Goal: Information Seeking & Learning: Compare options

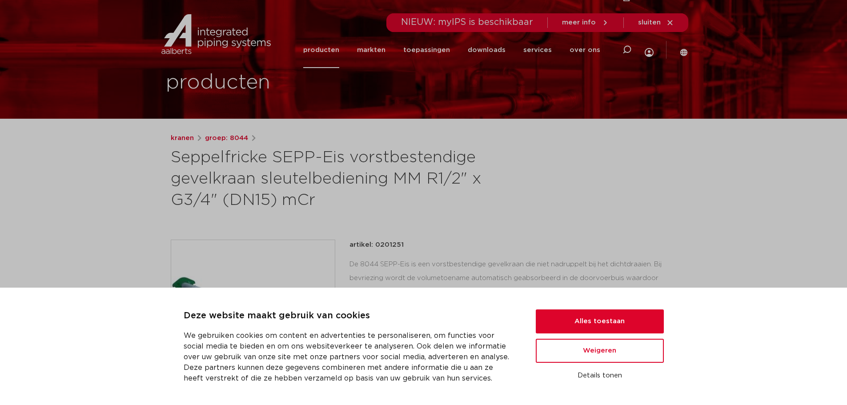
scroll to position [24, 0]
click at [590, 318] on button "Alles toestaan" at bounding box center [600, 322] width 128 height 24
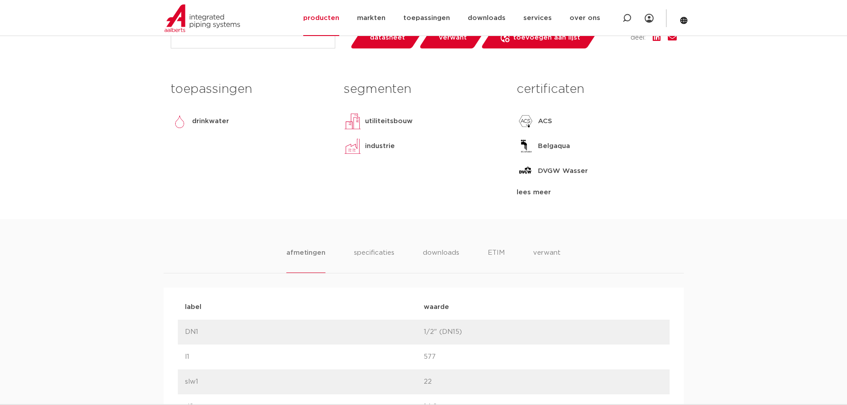
scroll to position [558, 0]
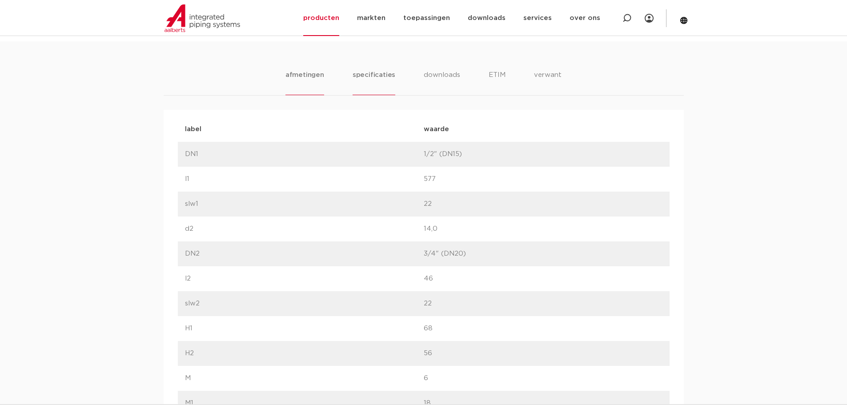
click at [381, 81] on li "specificaties" at bounding box center [374, 82] width 43 height 25
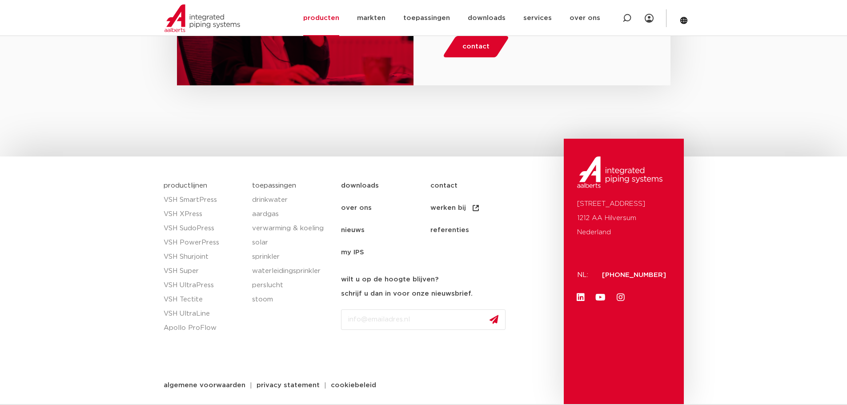
scroll to position [0, 0]
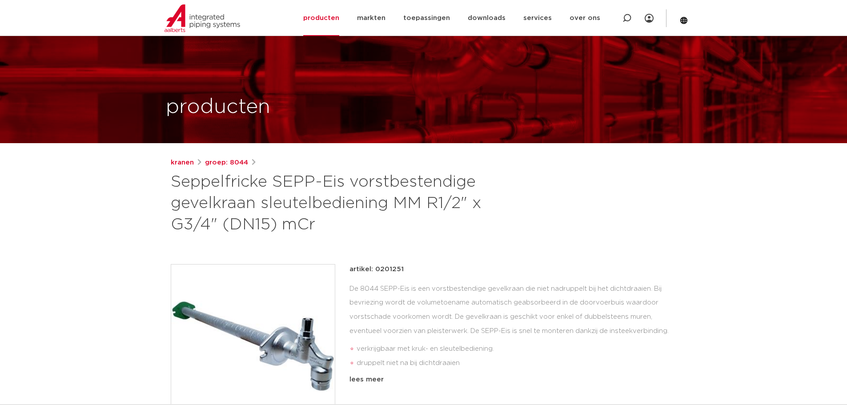
drag, startPoint x: 778, startPoint y: 326, endPoint x: 768, endPoint y: 68, distance: 258.2
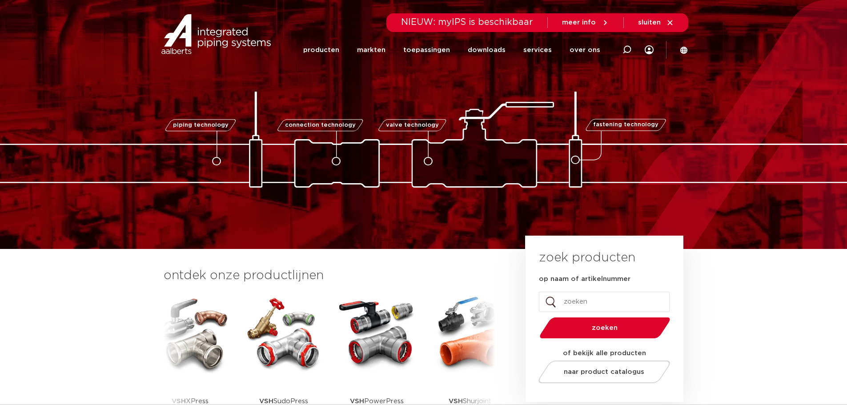
click at [590, 301] on input "op naam of artikelnummer" at bounding box center [604, 302] width 131 height 20
type input "SEPP"
click at [536, 317] on button "zoeken" at bounding box center [605, 328] width 138 height 23
click at [592, 330] on span "zoeken" at bounding box center [605, 328] width 85 height 7
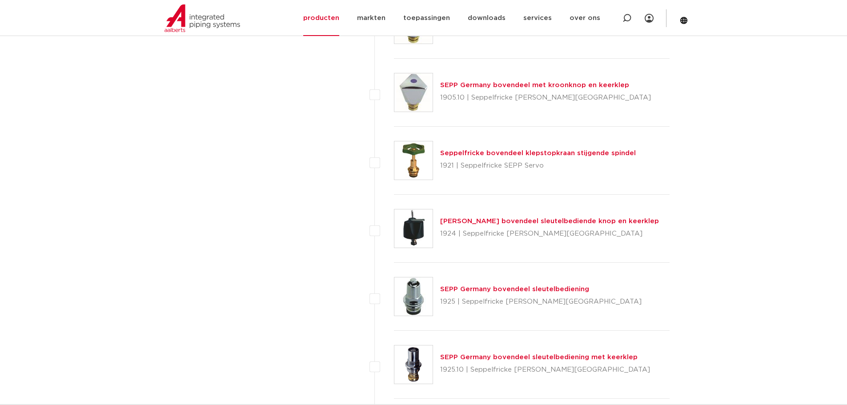
scroll to position [1646, 0]
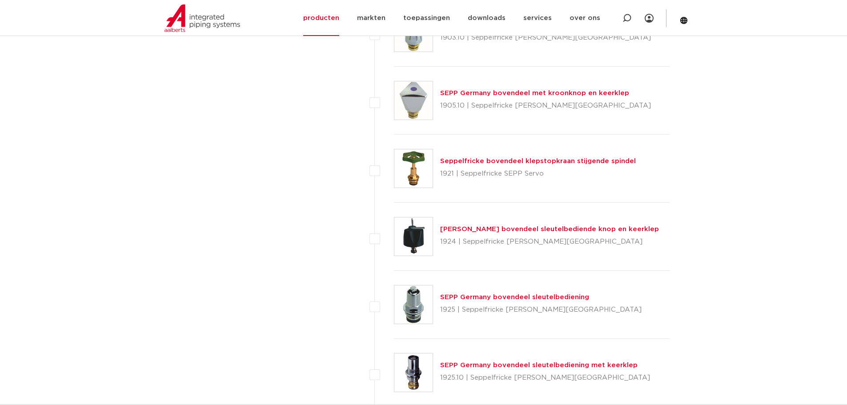
click at [502, 300] on link "SEPP Germany bovendeel sleutelbediening" at bounding box center [514, 297] width 149 height 7
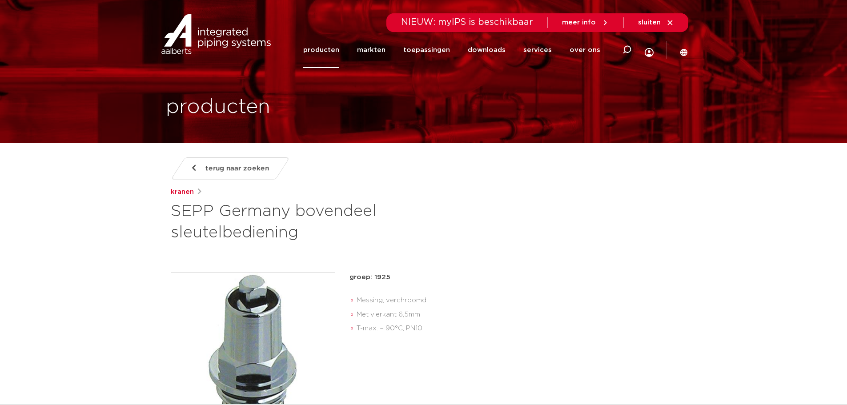
drag, startPoint x: 391, startPoint y: 301, endPoint x: 392, endPoint y: 305, distance: 4.8
click at [391, 300] on li "Messing, verchroomd" at bounding box center [517, 301] width 320 height 14
click at [394, 314] on li "Met vierkant 6,5mm" at bounding box center [517, 315] width 320 height 14
click at [397, 328] on li "T-max. = 90°C, PN10" at bounding box center [517, 329] width 320 height 14
click at [399, 299] on li "Messing, verchroomd" at bounding box center [517, 301] width 320 height 14
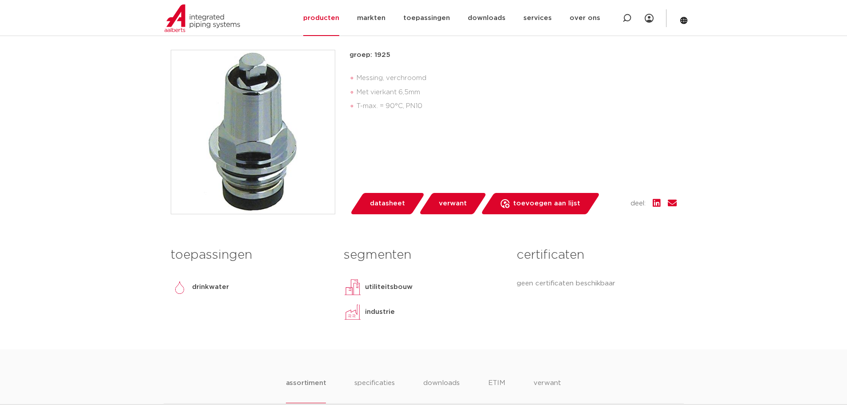
scroll to position [400, 0]
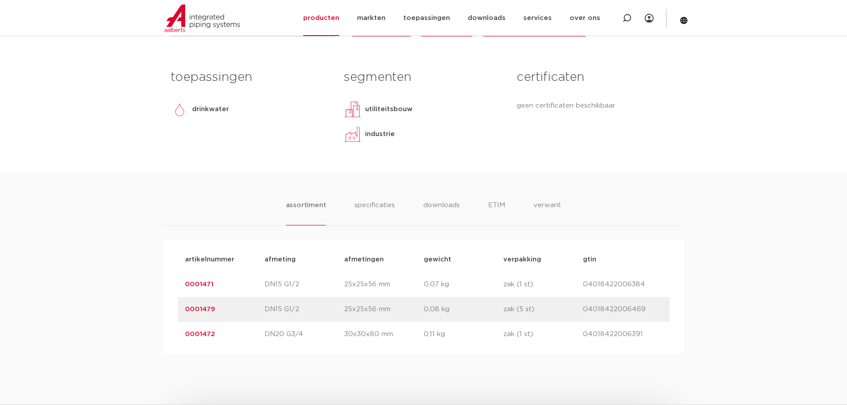
click at [514, 310] on p "zak (5 st)" at bounding box center [543, 309] width 80 height 11
click at [737, 298] on div "assortiment specificaties downloads ETIM verwant assortiment specificaties down…" at bounding box center [423, 263] width 847 height 182
click at [628, 284] on p "04018422006384" at bounding box center [623, 284] width 80 height 11
drag, startPoint x: 652, startPoint y: 284, endPoint x: 186, endPoint y: 282, distance: 465.7
click at [186, 282] on div "artikelnummer 0001471 afmeting DN15 G1/2 afmetingen 25x25x56 mm gewicht 0,07 kg…" at bounding box center [424, 284] width 492 height 25
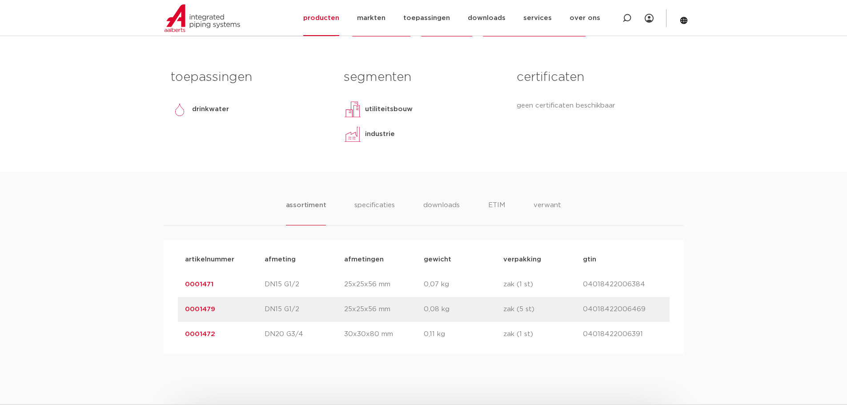
copy div "0001471 afmeting DN15 G1/2 afmetingen 25x25x56 mm gewicht 0,07 kg verpakking za…"
click at [212, 285] on link "0001471" at bounding box center [199, 284] width 28 height 7
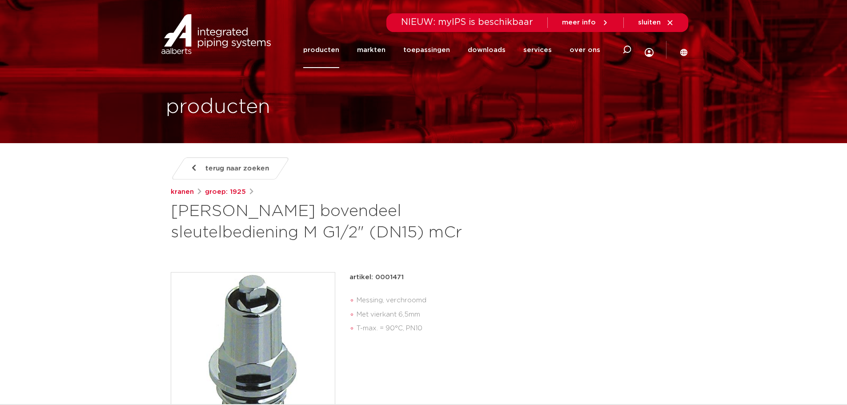
click at [374, 234] on h1 "SEPP Germany bovendeel sleutelbediening M G1/2" (DN15) mCr" at bounding box center [338, 222] width 334 height 43
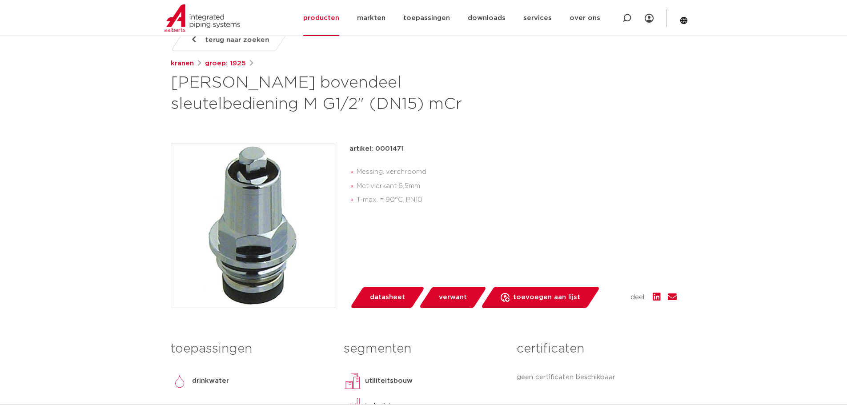
scroll to position [178, 0]
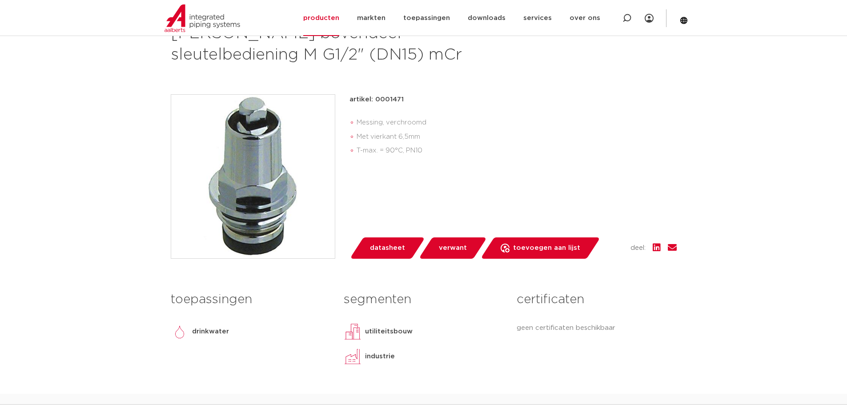
click at [417, 123] on li "Messing, verchroomd" at bounding box center [517, 123] width 320 height 14
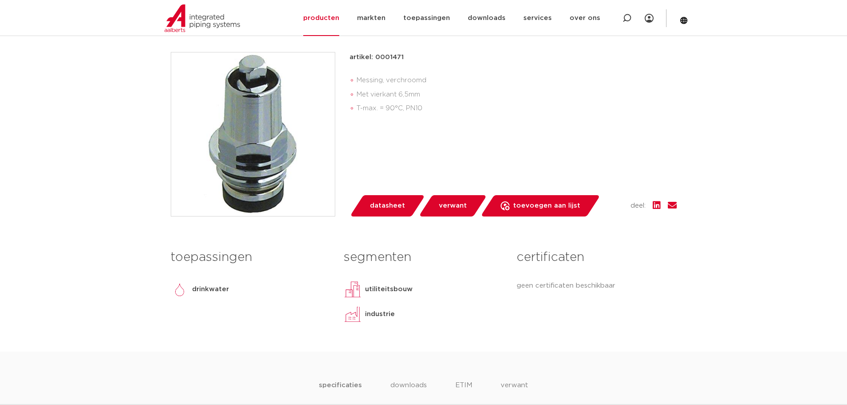
scroll to position [356, 0]
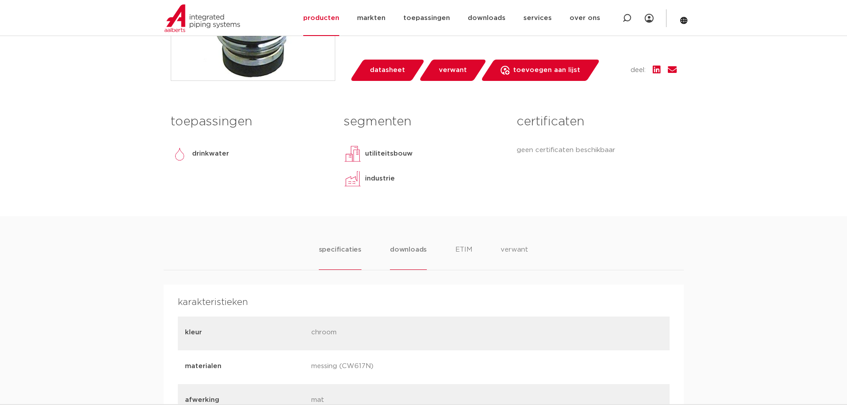
click at [403, 249] on li "downloads" at bounding box center [408, 257] width 37 height 25
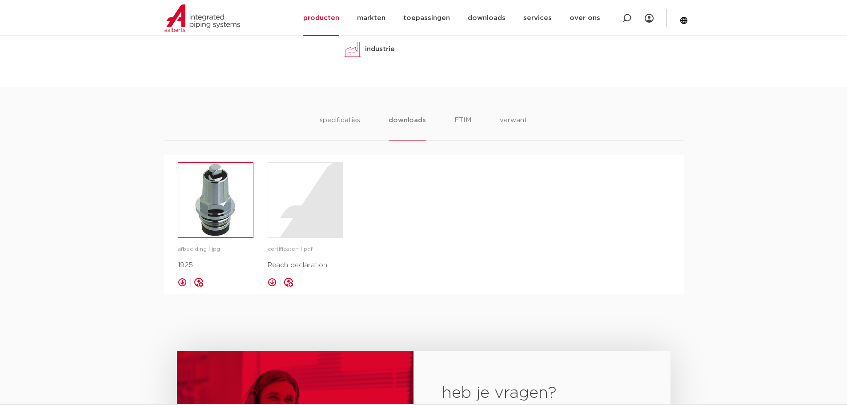
scroll to position [489, 0]
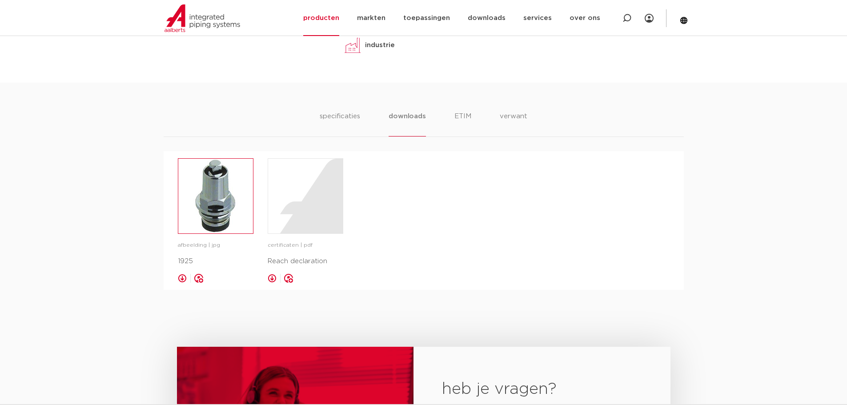
click at [241, 218] on img at bounding box center [215, 196] width 75 height 75
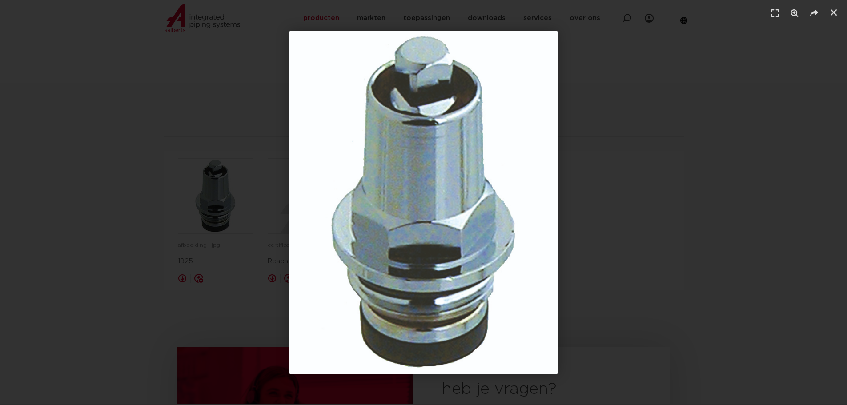
click at [576, 60] on div "1 / 1" at bounding box center [423, 202] width 785 height 343
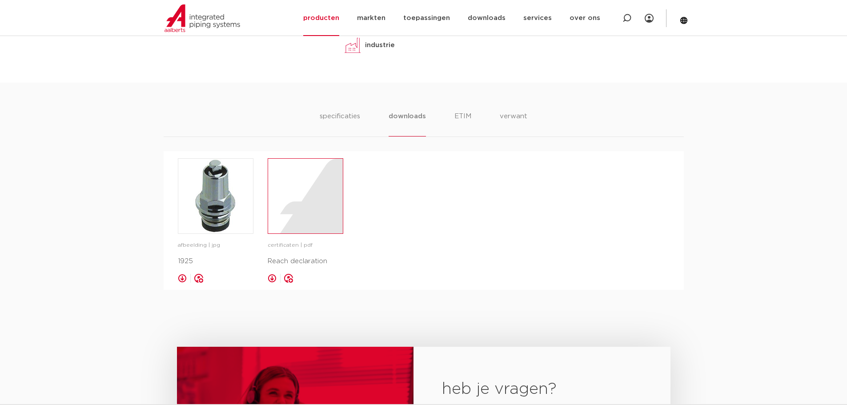
click at [328, 223] on div at bounding box center [305, 196] width 75 height 75
click at [463, 121] on li "ETIM" at bounding box center [463, 123] width 16 height 25
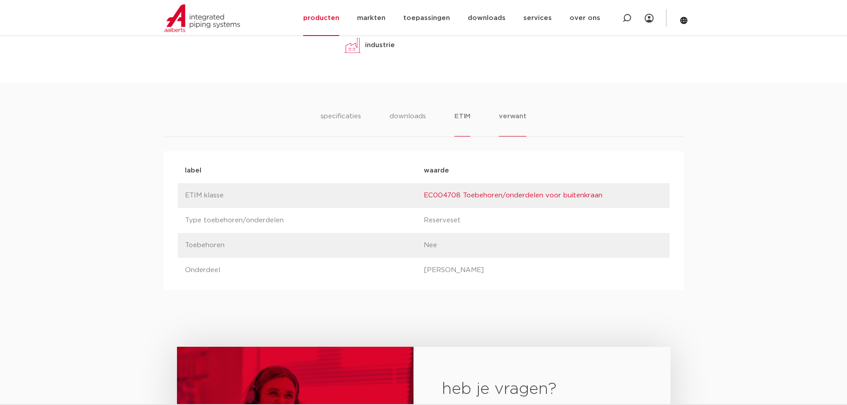
click at [511, 117] on li "verwant" at bounding box center [513, 123] width 28 height 25
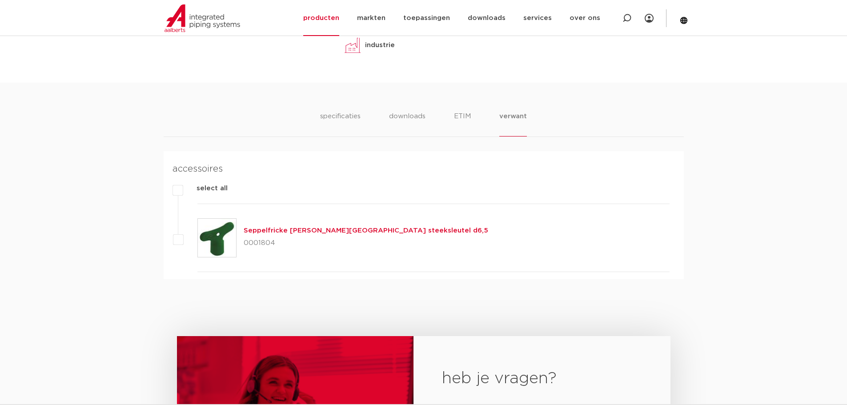
click at [394, 173] on h4 "accessoires" at bounding box center [421, 169] width 497 height 14
click at [465, 117] on li "ETIM" at bounding box center [463, 123] width 16 height 25
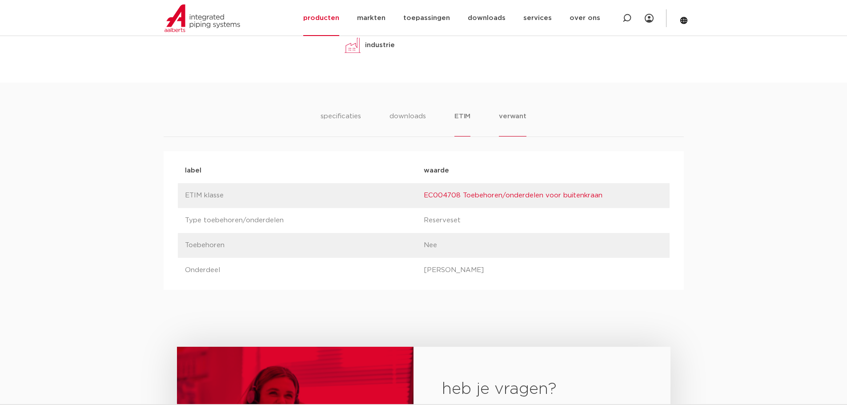
click at [516, 119] on li "verwant" at bounding box center [513, 123] width 28 height 25
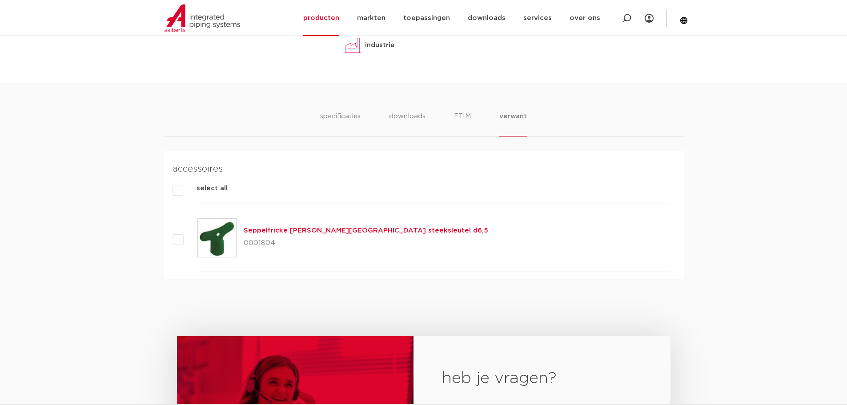
click at [323, 231] on link "Seppelfricke [PERSON_NAME][GEOGRAPHIC_DATA] steeksleutel d6,5" at bounding box center [366, 230] width 245 height 7
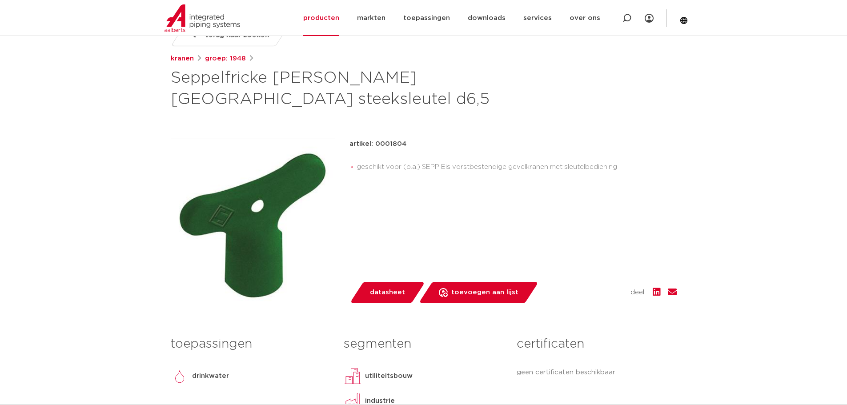
click at [544, 171] on li "geschikt voor (o.a.) SEPP Eis vorstbestendige gevelkranen met sleutelbediening" at bounding box center [517, 167] width 320 height 14
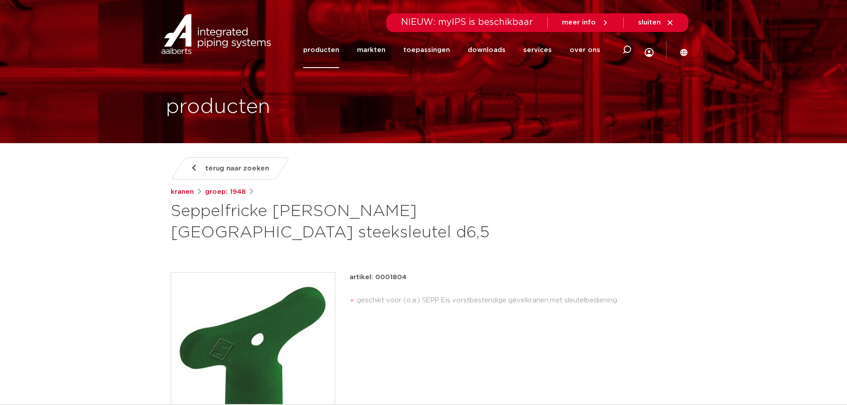
click at [446, 278] on div "artikel: 0001804" at bounding box center [513, 277] width 327 height 11
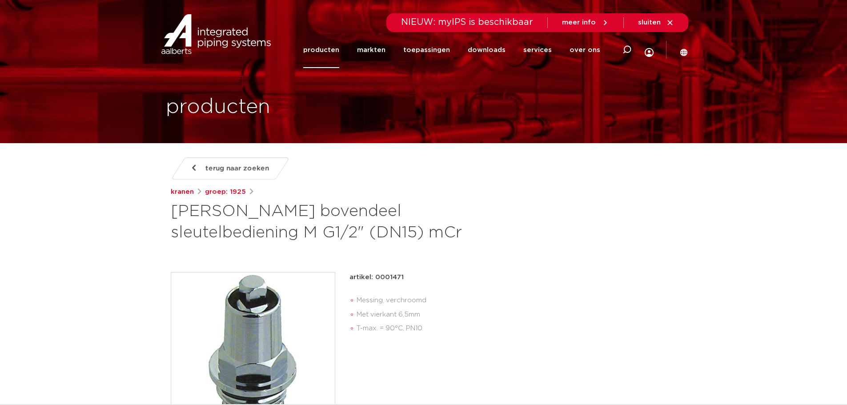
click at [195, 173] on link "terug naar zoeken" at bounding box center [229, 168] width 119 height 22
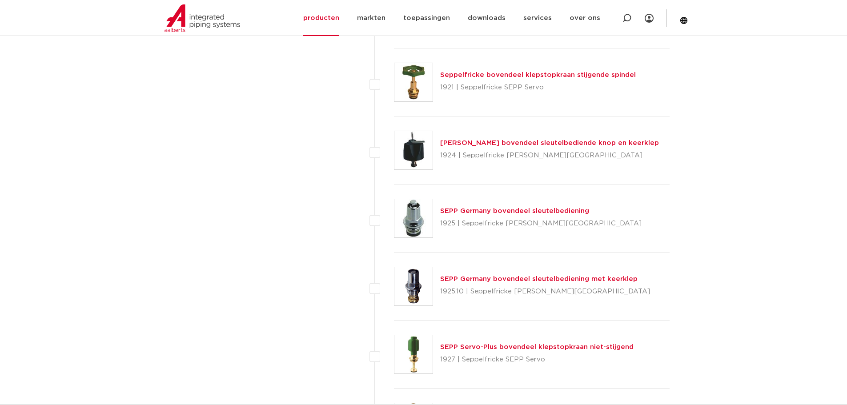
scroll to position [1735, 0]
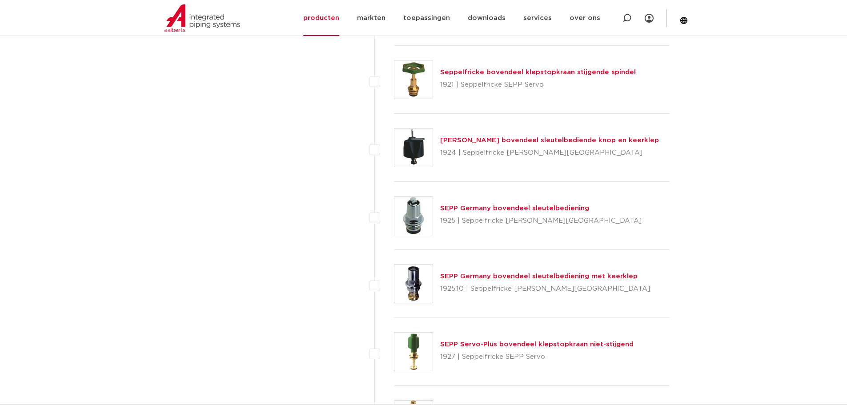
click at [576, 277] on link "SEPP Germany bovendeel sleutelbediening met keerklep" at bounding box center [538, 276] width 197 height 7
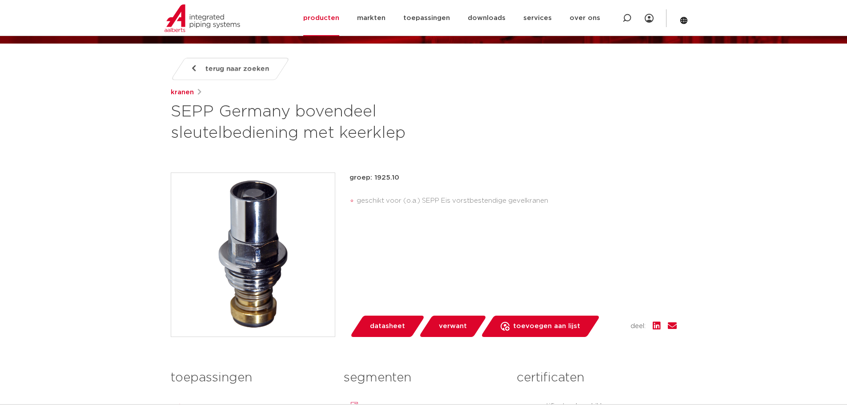
scroll to position [133, 0]
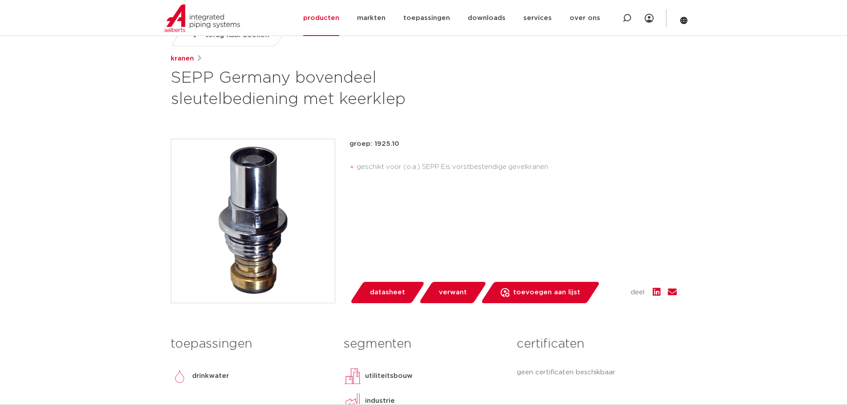
click at [520, 164] on li "geschikt voor (o.a.) SEPP Eis vorstbestendige gevelkranen" at bounding box center [517, 167] width 320 height 14
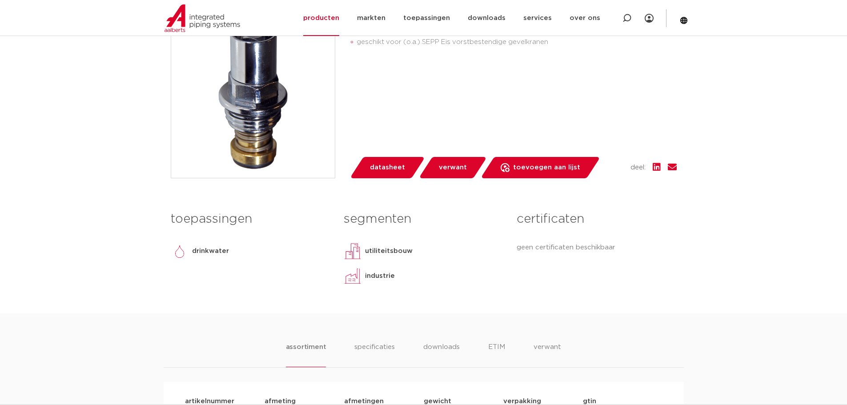
scroll to position [400, 0]
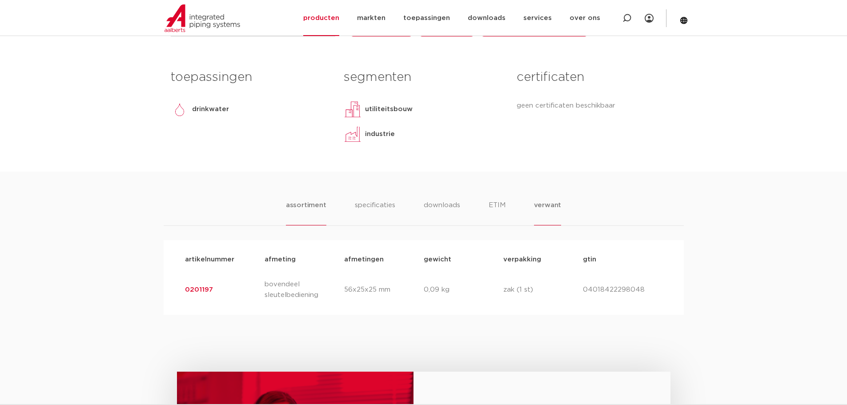
click at [546, 208] on li "verwant" at bounding box center [548, 212] width 28 height 25
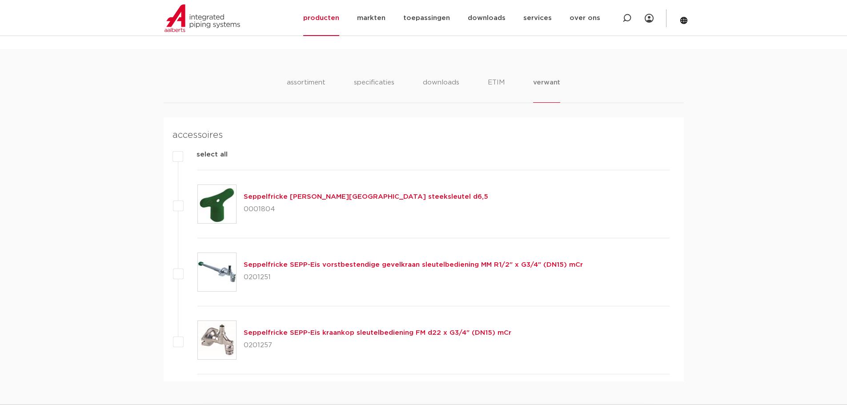
scroll to position [534, 0]
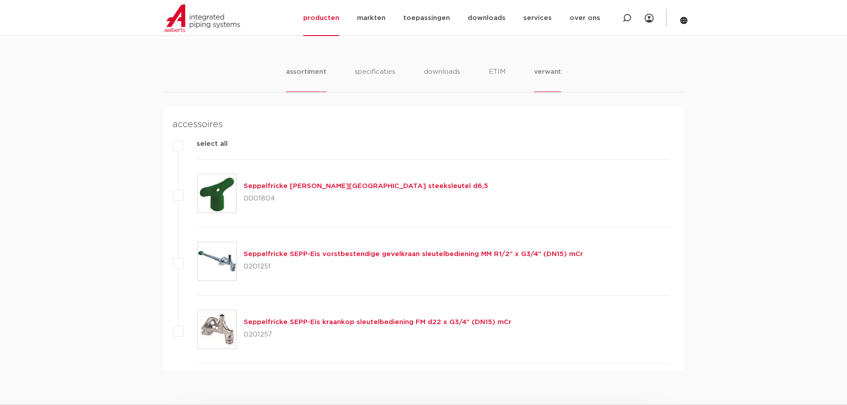
click at [309, 76] on li "assortiment" at bounding box center [306, 79] width 40 height 25
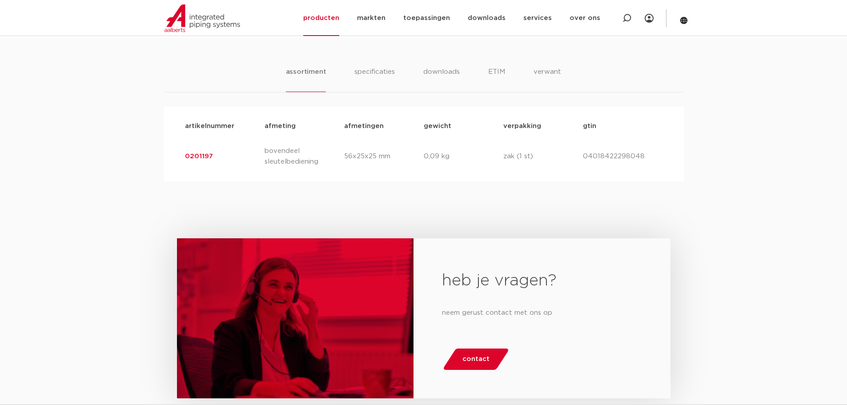
click at [199, 156] on link "0201197" at bounding box center [199, 156] width 28 height 7
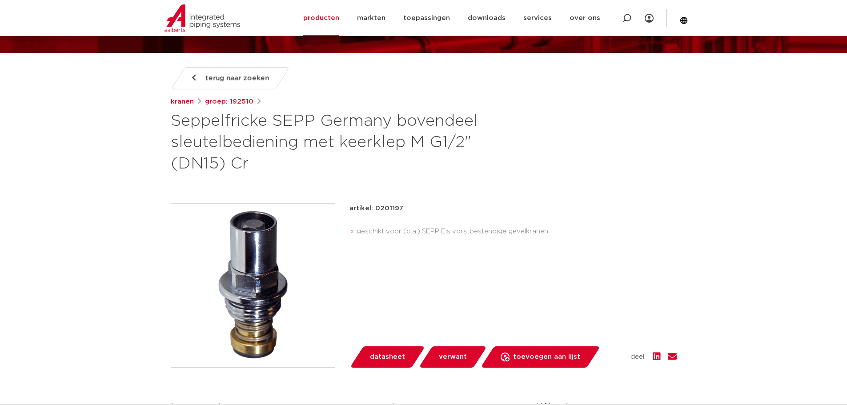
scroll to position [89, 0]
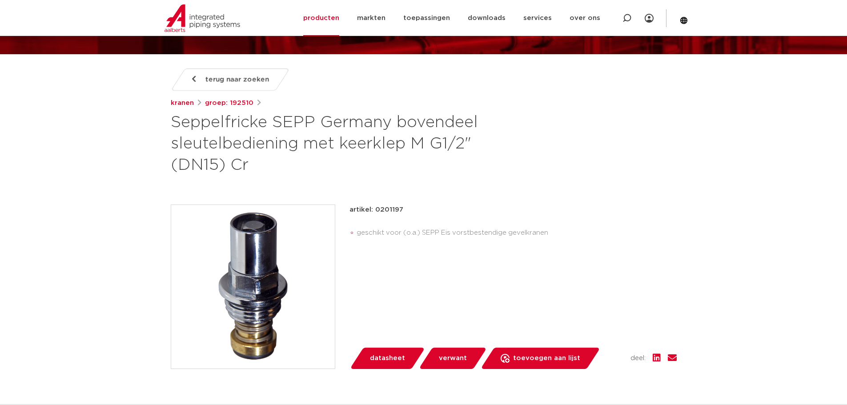
click at [453, 238] on li "geschikt voor (o.a.) SEPP Eis vorstbestendige gevelkranen" at bounding box center [517, 233] width 320 height 14
click at [461, 229] on li "geschikt voor (o.a.) SEPP Eis vorstbestendige gevelkranen" at bounding box center [517, 233] width 320 height 14
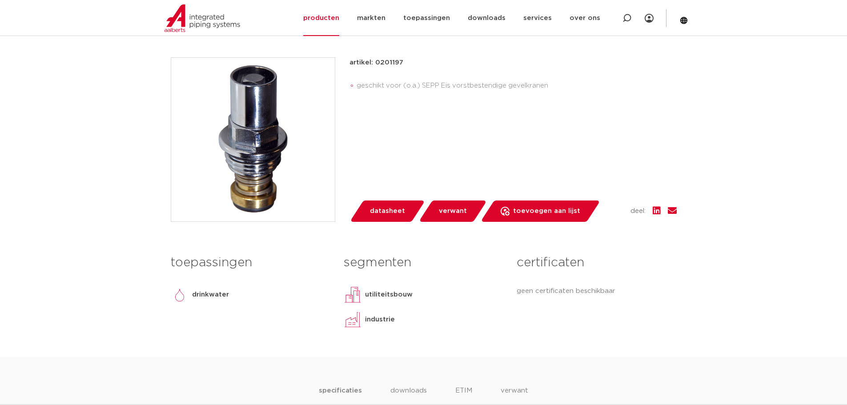
scroll to position [178, 0]
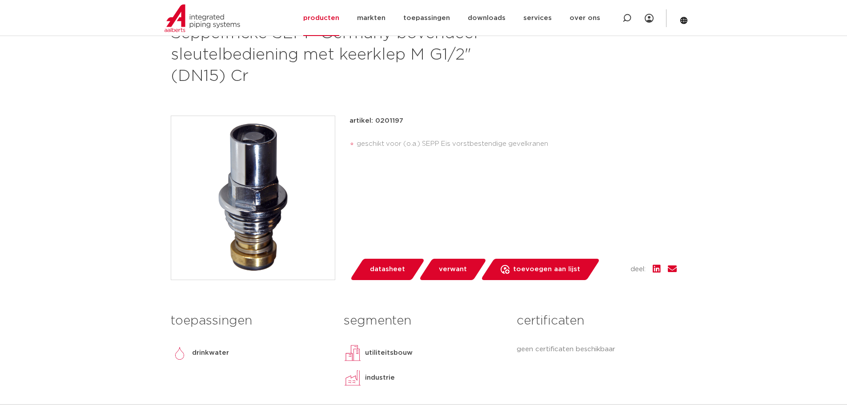
click at [496, 146] on li "geschikt voor (o.a.) SEPP Eis vorstbestendige gevelkranen" at bounding box center [517, 144] width 320 height 14
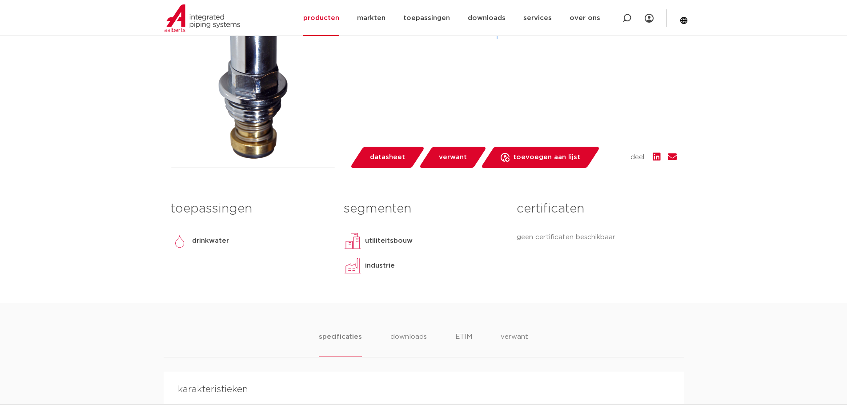
scroll to position [400, 0]
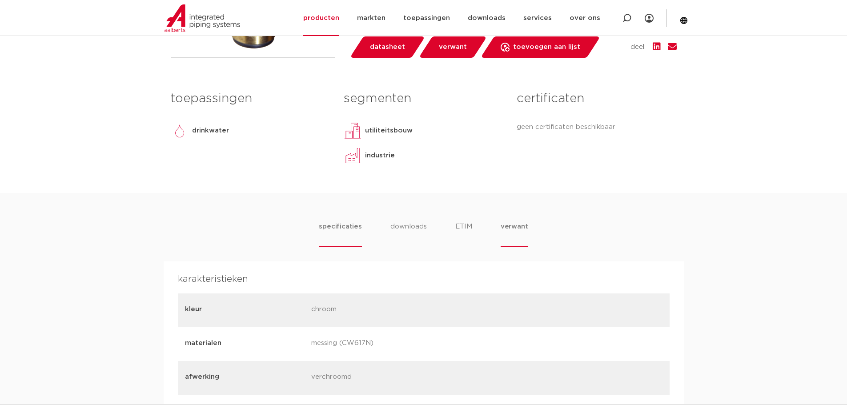
click at [511, 227] on li "verwant" at bounding box center [515, 234] width 28 height 25
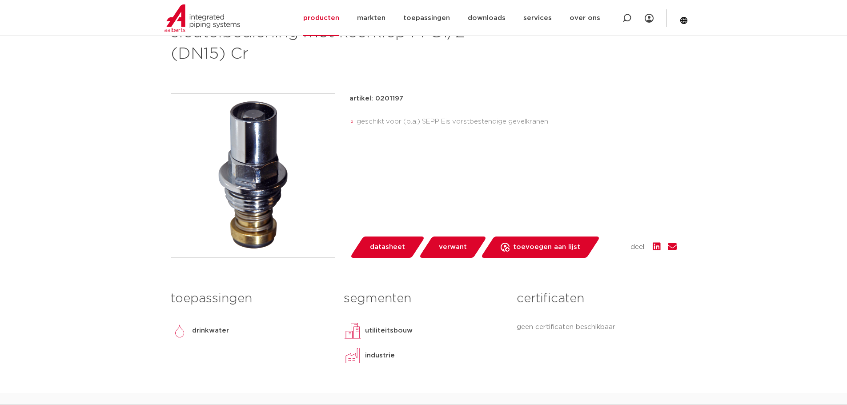
scroll to position [89, 0]
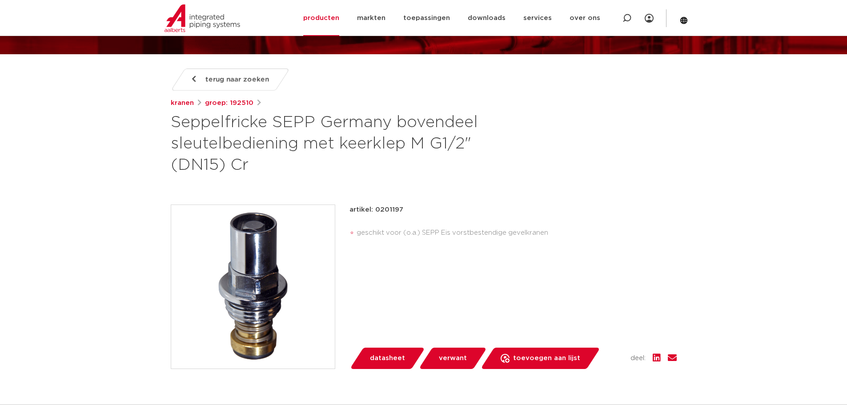
click at [370, 148] on h1 "Seppelfricke SEPP Germany bovendeel sleutelbediening met keerklep M G1/2" (DN15…" at bounding box center [338, 144] width 334 height 64
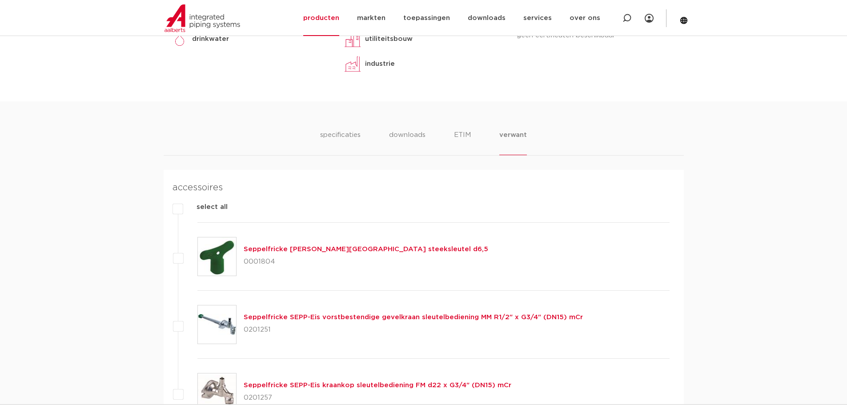
scroll to position [489, 0]
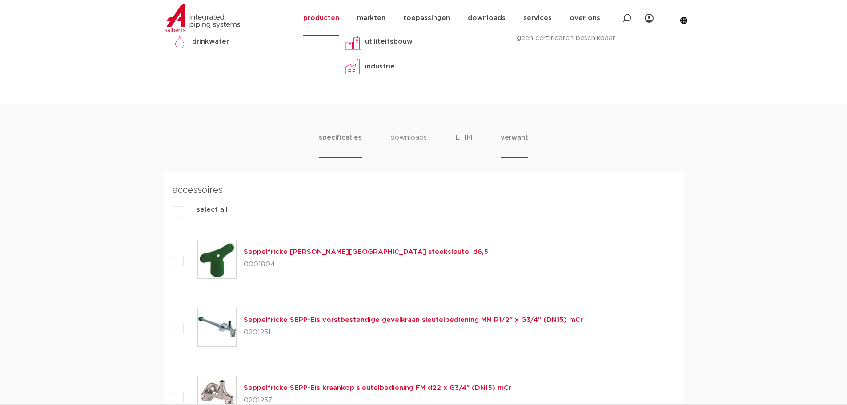
click at [353, 146] on li "specificaties" at bounding box center [340, 145] width 43 height 25
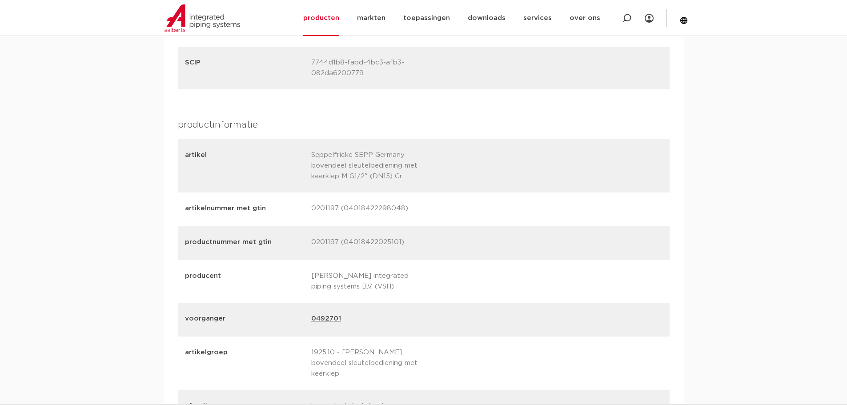
scroll to position [1201, 0]
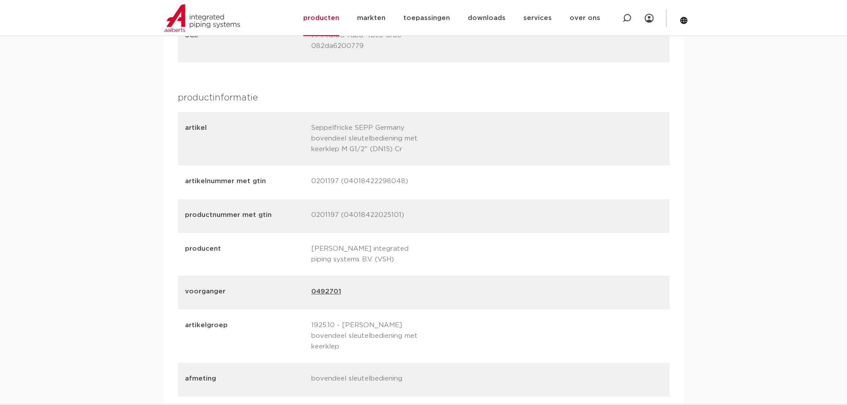
drag, startPoint x: 401, startPoint y: 163, endPoint x: 344, endPoint y: 159, distance: 57.1
click at [343, 176] on p "0201197 (04018422298048)" at bounding box center [371, 182] width 120 height 12
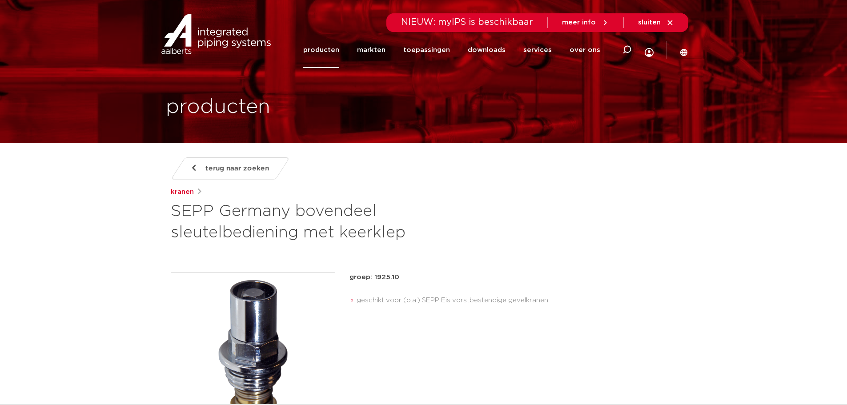
drag, startPoint x: 395, startPoint y: 274, endPoint x: 374, endPoint y: 277, distance: 21.1
click at [374, 277] on p "groep: 1925.10" at bounding box center [513, 277] width 327 height 11
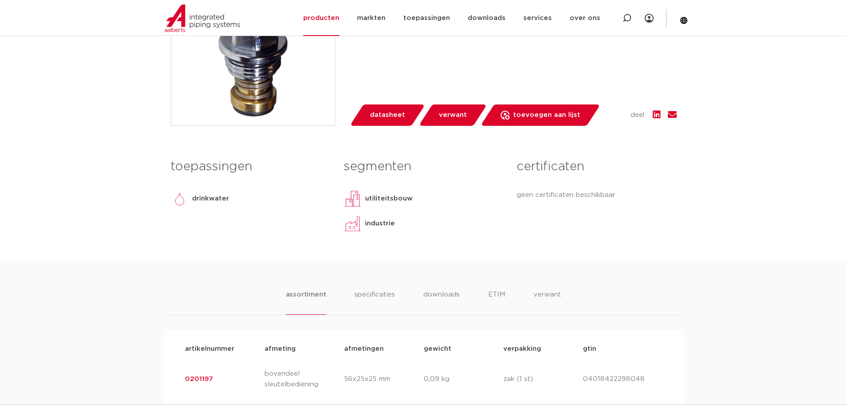
scroll to position [311, 0]
click at [516, 299] on ul "assortiment specificaties downloads ETIM verwant" at bounding box center [424, 301] width 276 height 25
click at [546, 294] on li "verwant" at bounding box center [548, 301] width 28 height 25
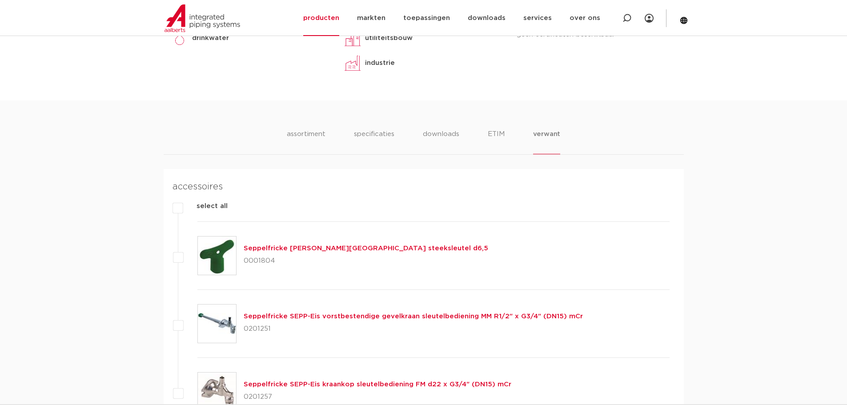
scroll to position [489, 0]
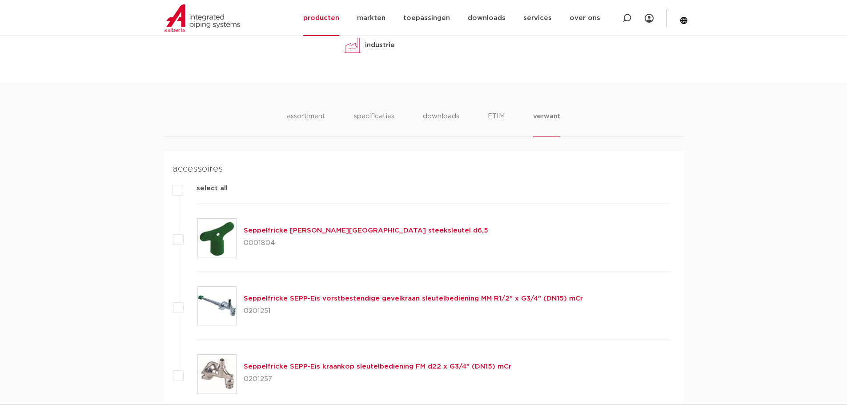
click at [352, 231] on link "Seppelfricke [PERSON_NAME][GEOGRAPHIC_DATA] steeksleutel d6,5" at bounding box center [366, 230] width 245 height 7
